Goal: Task Accomplishment & Management: Use online tool/utility

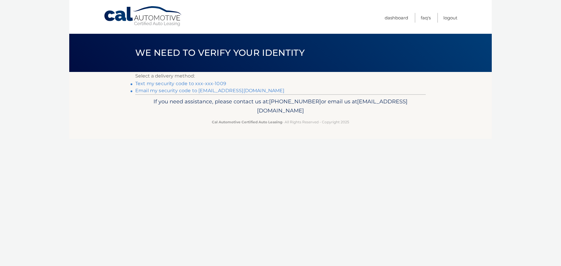
click at [203, 93] on link "**********" at bounding box center [209, 91] width 149 height 6
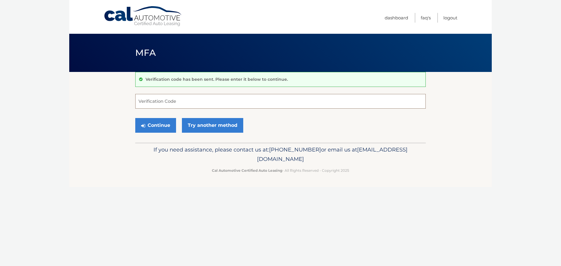
paste input "960628"
click at [176, 133] on button "Continue" at bounding box center [155, 125] width 41 height 15
click at [171, 109] on input "960628" at bounding box center [280, 101] width 291 height 15
click at [167, 133] on button "Continue" at bounding box center [155, 125] width 41 height 15
type input "960628"
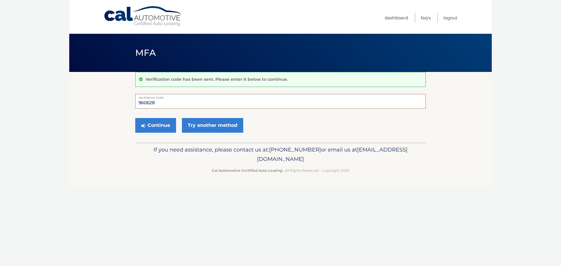
click at [135, 118] on button "Continue" at bounding box center [155, 125] width 41 height 15
click at [163, 133] on button "Continue" at bounding box center [155, 125] width 41 height 15
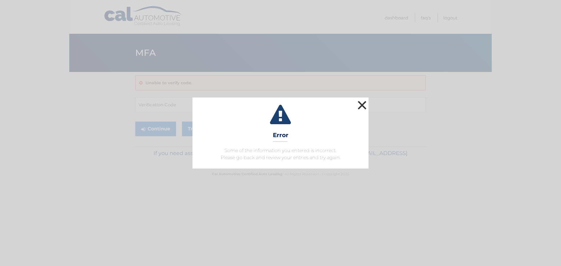
click at [360, 99] on button "×" at bounding box center [362, 105] width 12 height 12
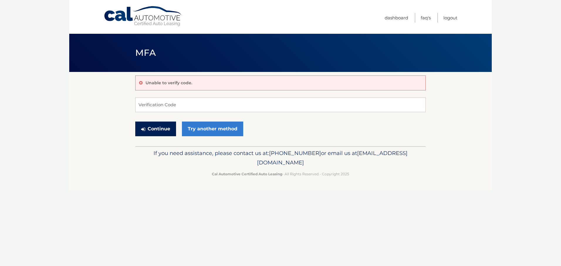
click at [172, 136] on button "Continue" at bounding box center [155, 129] width 41 height 15
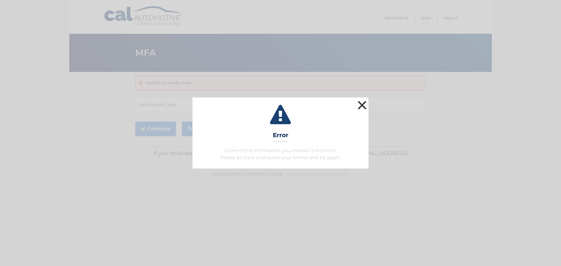
click at [362, 99] on button "×" at bounding box center [362, 105] width 12 height 12
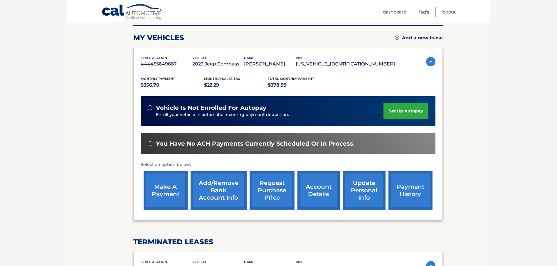
scroll to position [77, 0]
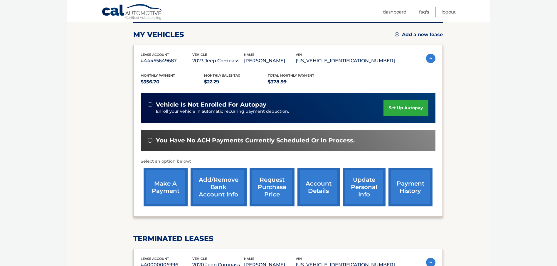
click at [162, 186] on link "make a payment" at bounding box center [166, 187] width 44 height 38
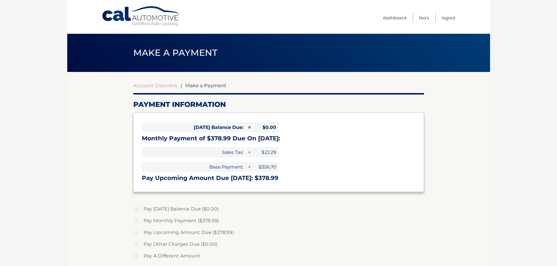
select select "MzcxODRiMTktOTA3My00YmEwLWFkZmYtN2U1YzQxMjkzY2Nk"
click at [510, 29] on body "Cal Automotive Menu Dashboard FAQ's Logout |" at bounding box center [278, 133] width 557 height 266
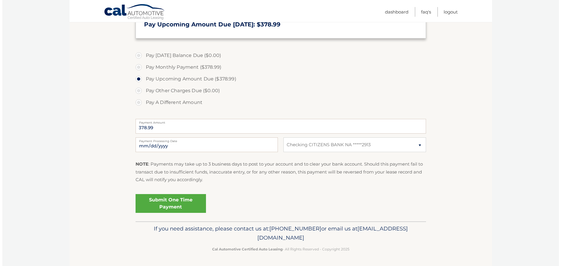
scroll to position [237, 0]
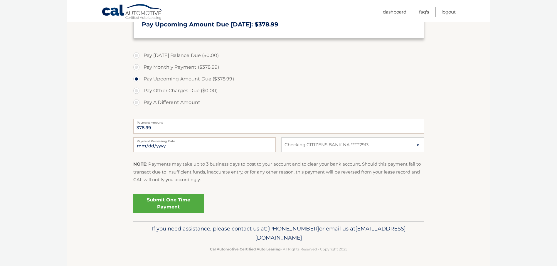
click at [204, 210] on link "Submit One Time Payment" at bounding box center [168, 203] width 70 height 19
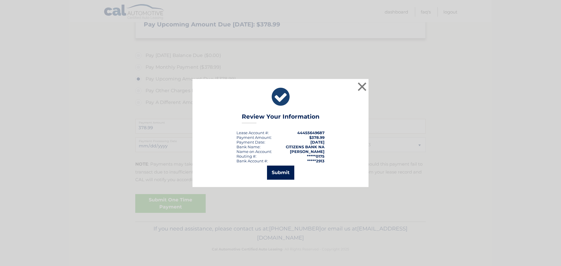
click at [284, 179] on button "Submit" at bounding box center [280, 173] width 27 height 14
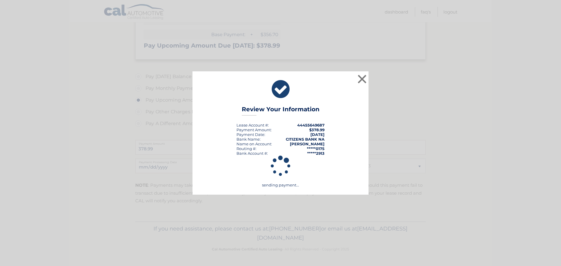
scroll to position [221, 0]
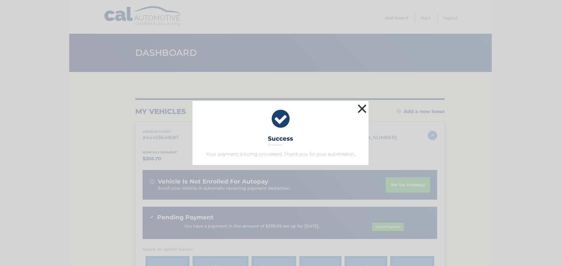
click at [362, 103] on button "×" at bounding box center [362, 109] width 12 height 12
